Goal: Information Seeking & Learning: Learn about a topic

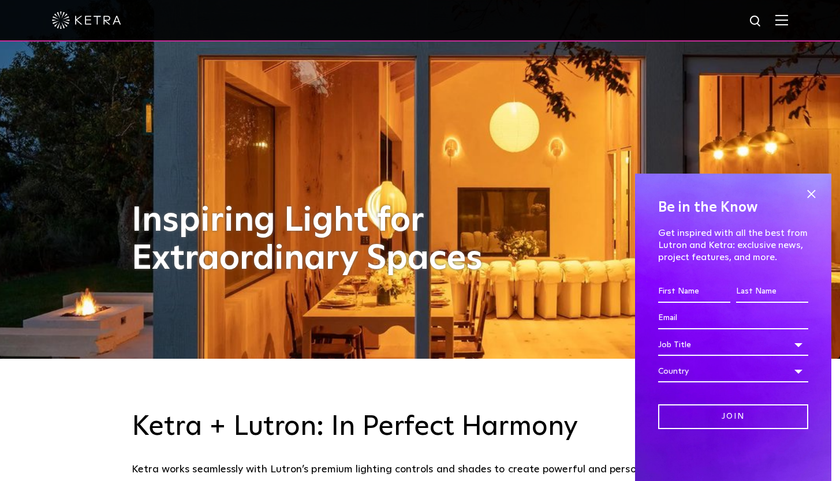
scroll to position [125, 0]
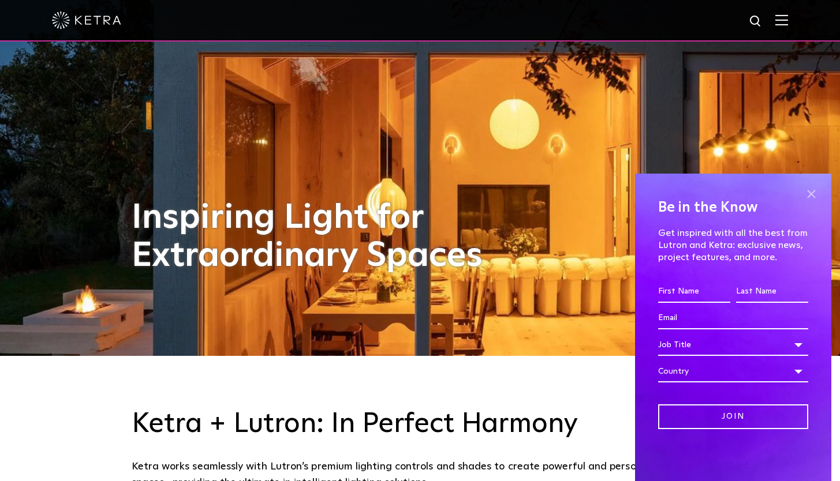
click at [809, 192] on span at bounding box center [810, 193] width 17 height 17
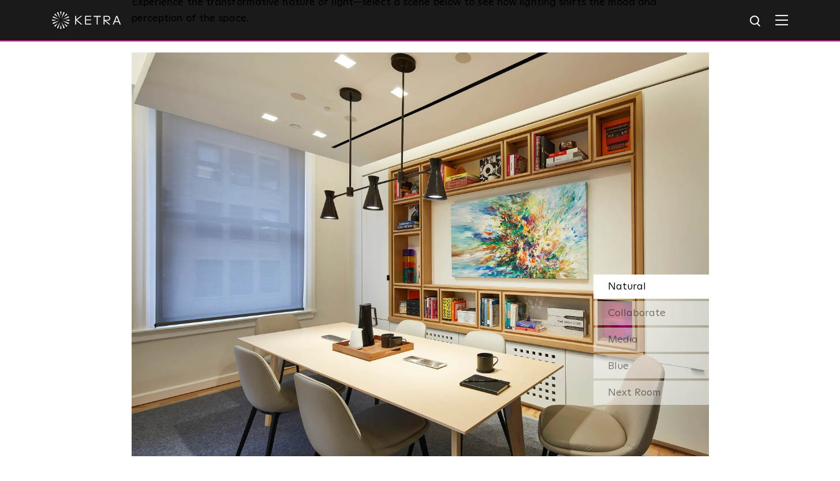
scroll to position [984, 0]
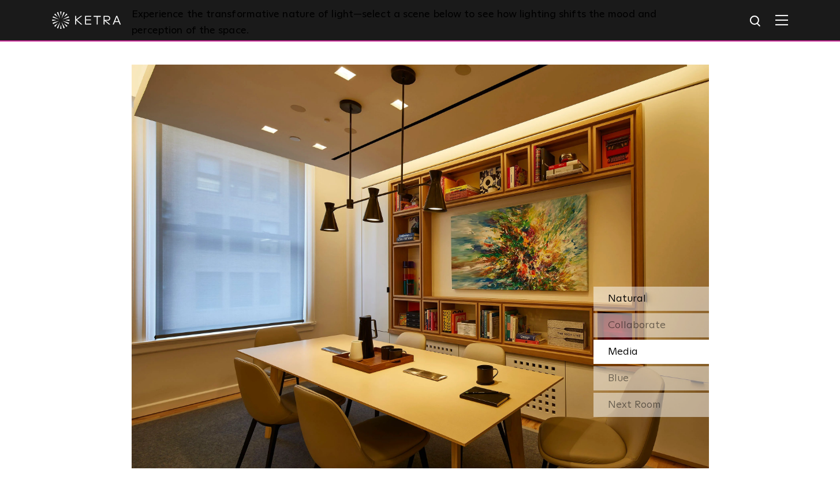
click at [649, 294] on div "Natural" at bounding box center [650, 299] width 115 height 24
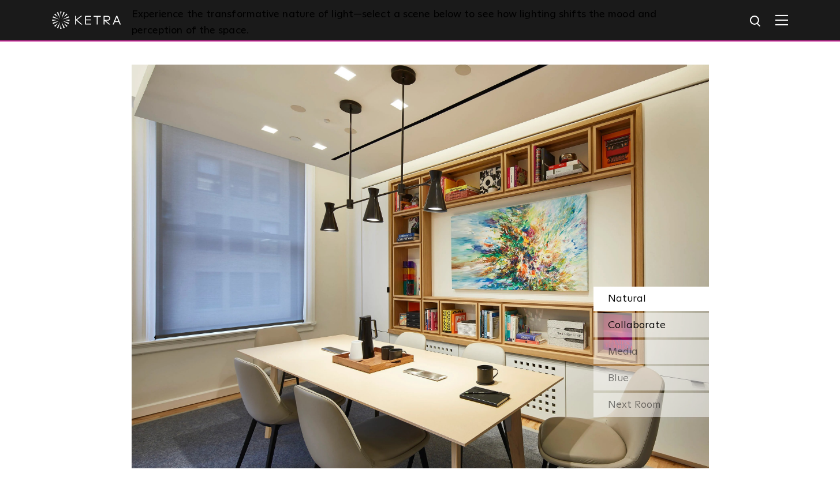
click at [649, 322] on span "Collaborate" at bounding box center [637, 325] width 58 height 10
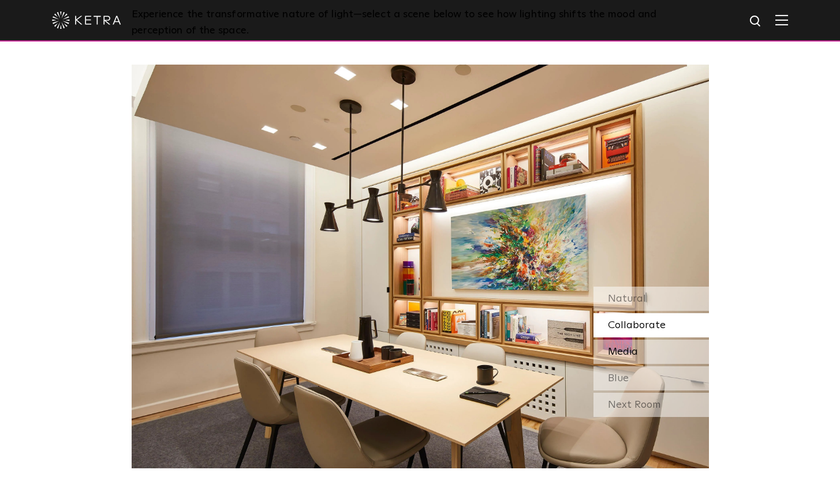
click at [643, 351] on div "Media" at bounding box center [650, 352] width 115 height 24
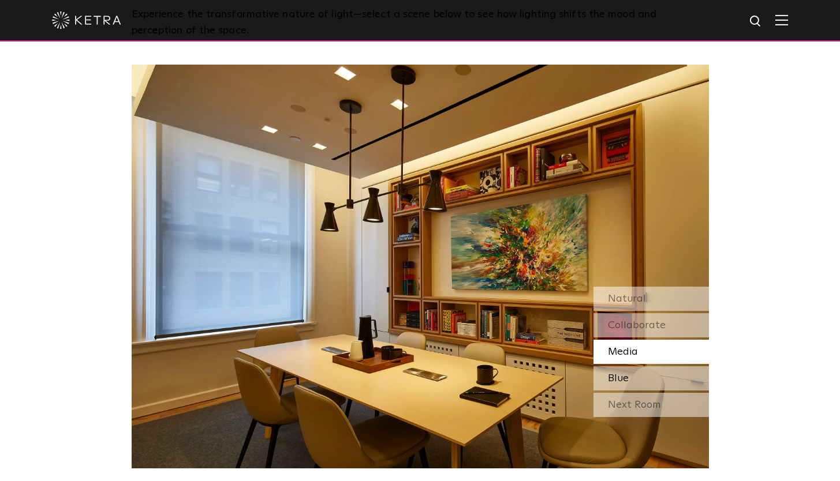
click at [637, 379] on div "Blue" at bounding box center [650, 379] width 115 height 24
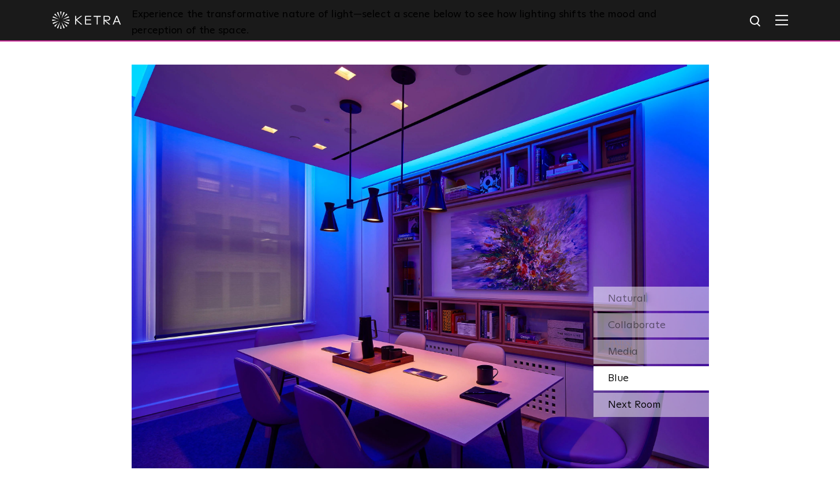
click at [638, 403] on div "Next Room" at bounding box center [650, 405] width 115 height 24
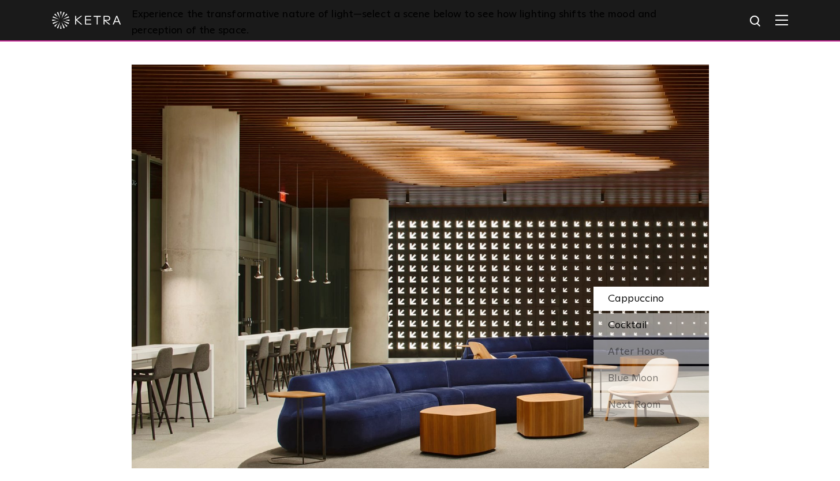
click at [638, 324] on span "Cocktail" at bounding box center [627, 325] width 39 height 10
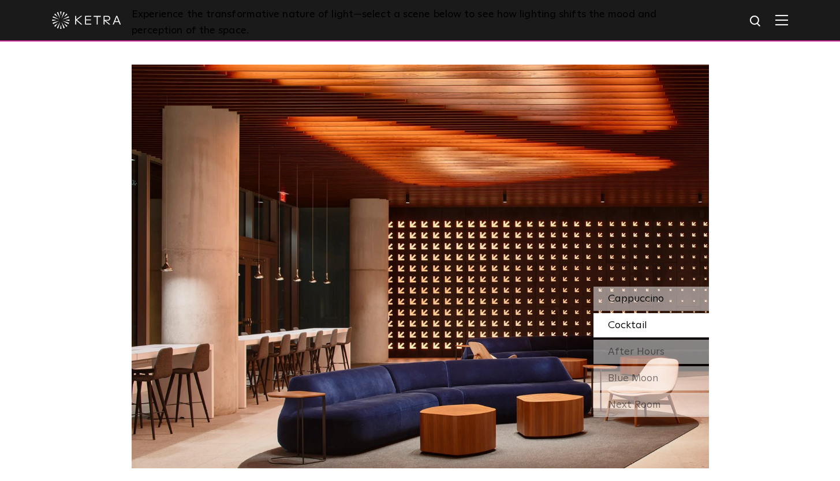
click at [640, 300] on span "Cappuccino" at bounding box center [636, 299] width 56 height 10
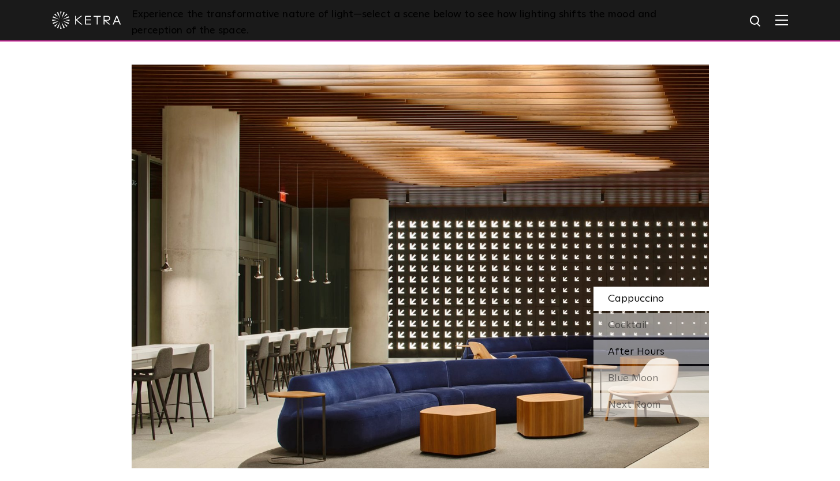
click at [639, 345] on div "After Hours" at bounding box center [650, 352] width 115 height 24
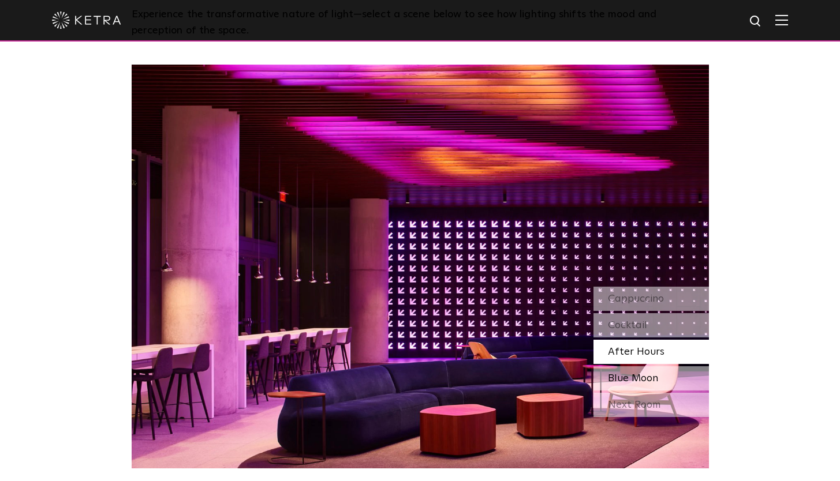
click at [640, 376] on span "Blue Moon" at bounding box center [633, 378] width 50 height 10
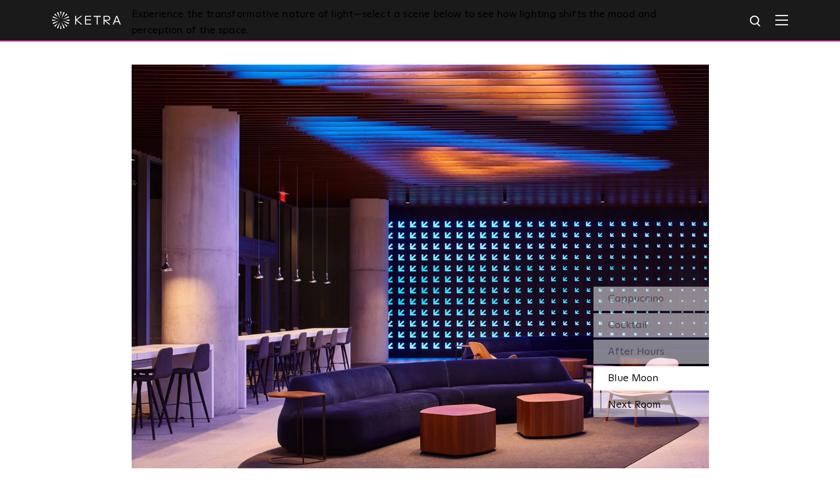
click at [642, 413] on div "Next Room" at bounding box center [650, 405] width 115 height 24
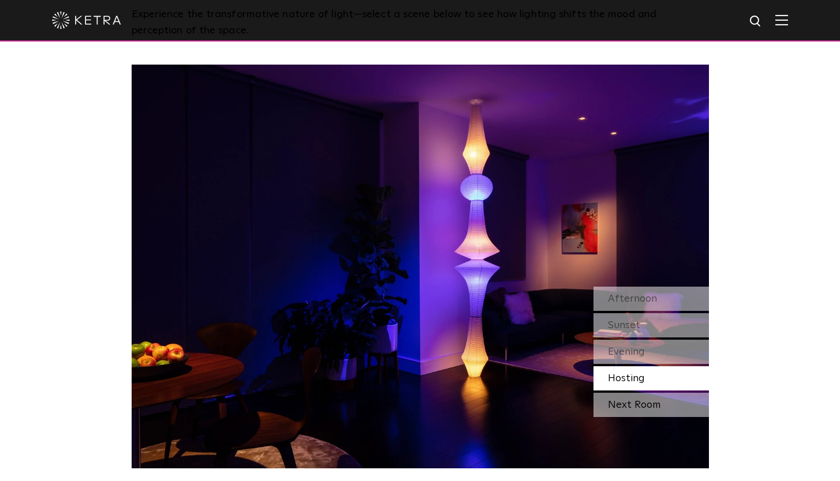
click at [640, 402] on div "Next Room" at bounding box center [650, 405] width 115 height 24
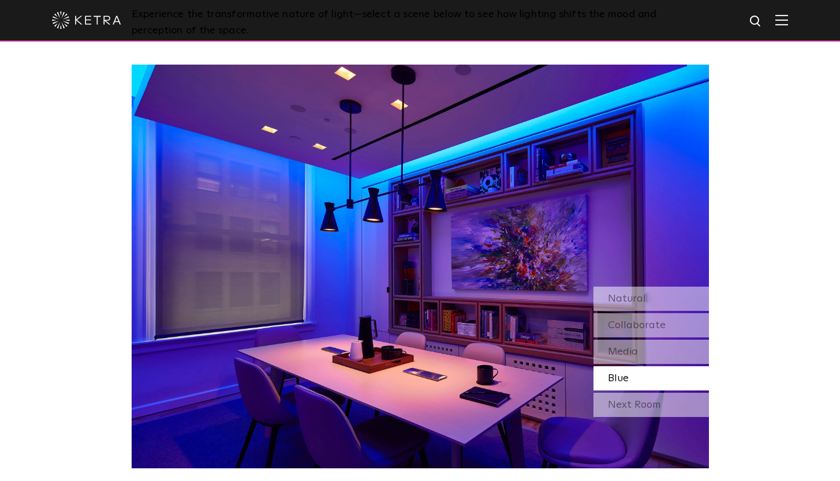
click at [640, 402] on div "Next Room" at bounding box center [650, 405] width 115 height 24
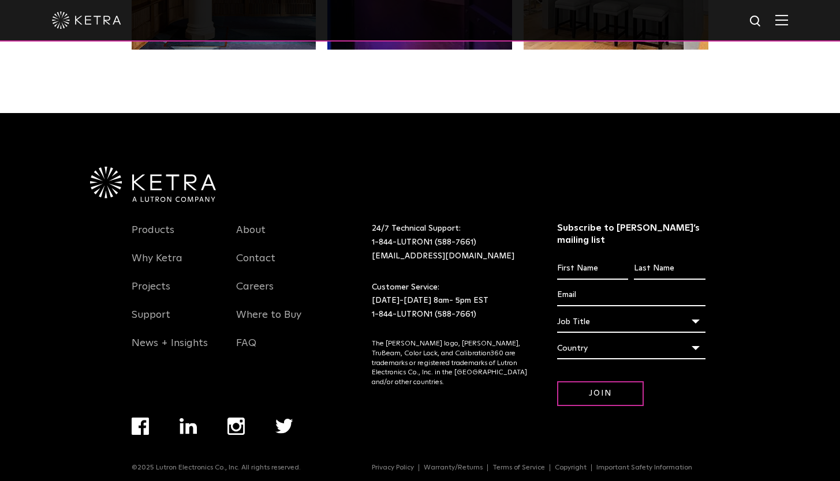
scroll to position [2423, 0]
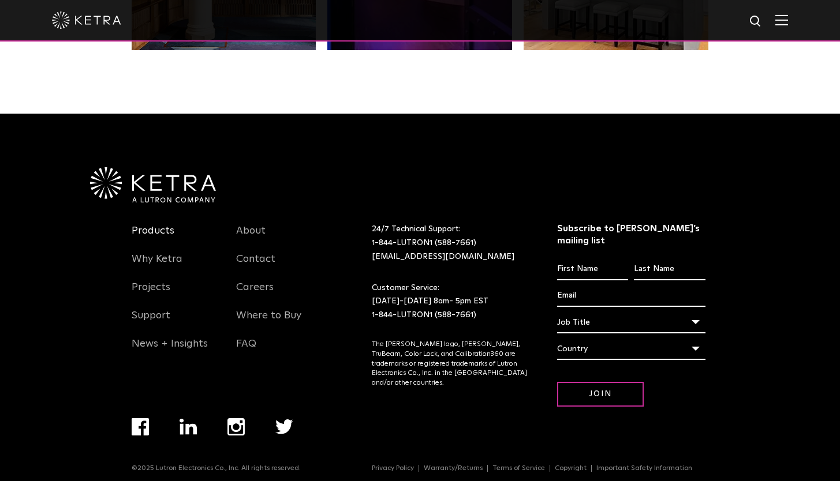
click at [156, 229] on link "Products" at bounding box center [153, 238] width 43 height 27
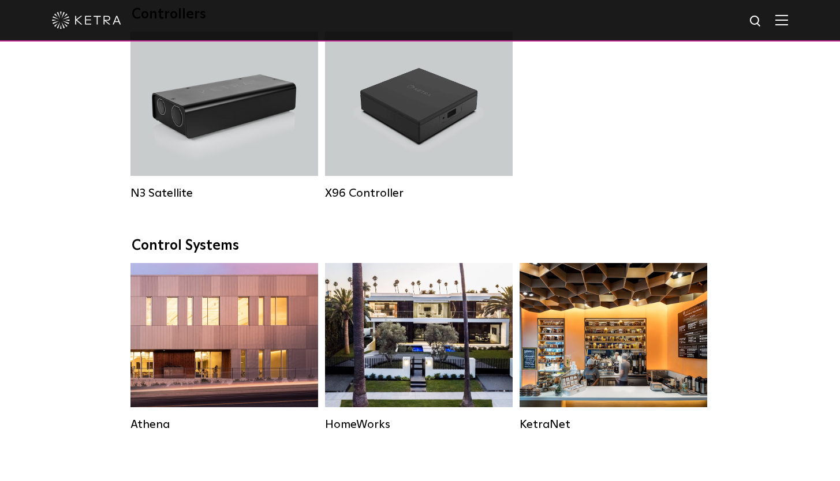
scroll to position [1523, 0]
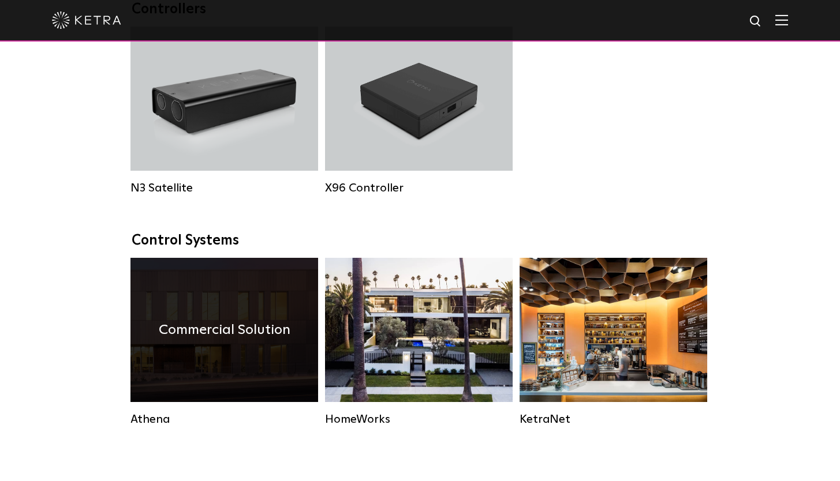
click at [208, 346] on div "Commercial Solution" at bounding box center [224, 330] width 188 height 144
